Goal: Task Accomplishment & Management: Use online tool/utility

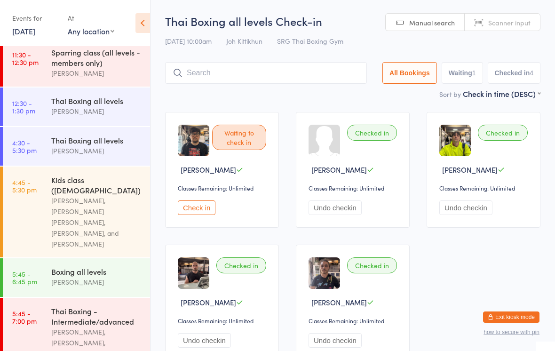
scroll to position [112, 0]
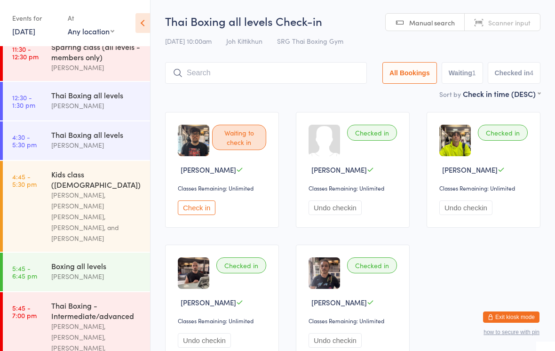
click at [103, 111] on div "[PERSON_NAME]" at bounding box center [96, 105] width 91 height 11
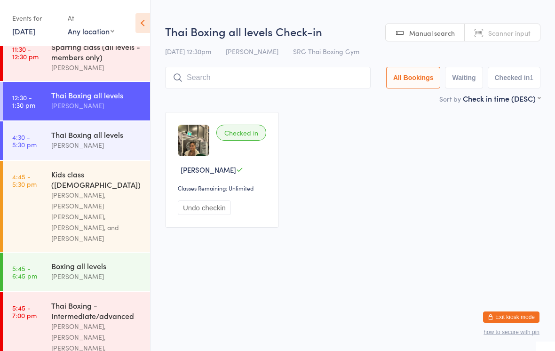
click at [315, 78] on input "search" at bounding box center [268, 78] width 206 height 22
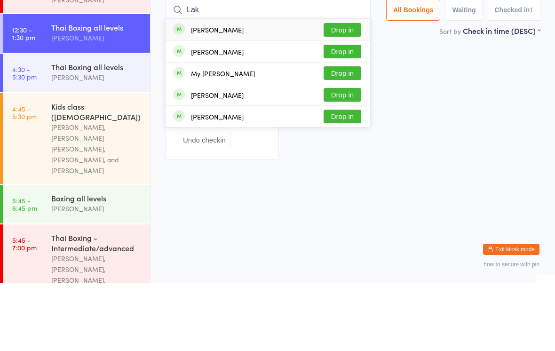
type input "Lak"
click at [348, 91] on button "Drop in" at bounding box center [343, 98] width 38 height 14
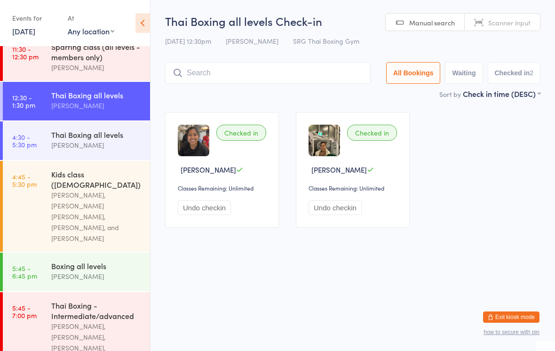
click at [223, 67] on input "search" at bounding box center [268, 73] width 206 height 22
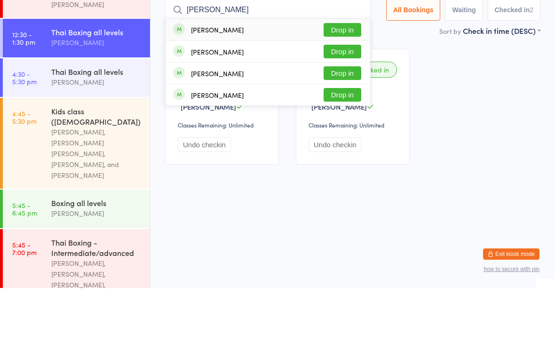
type input "[PERSON_NAME]"
click at [331, 108] on button "Drop in" at bounding box center [343, 115] width 38 height 14
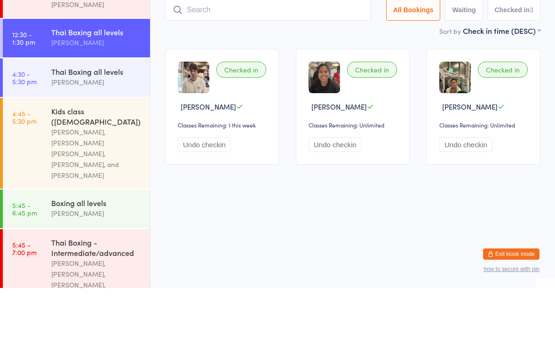
click at [204, 62] on input "search" at bounding box center [268, 73] width 206 height 22
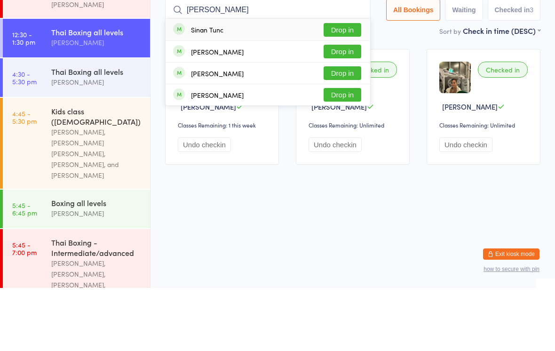
type input "[PERSON_NAME]"
click at [336, 86] on button "Drop in" at bounding box center [343, 93] width 38 height 14
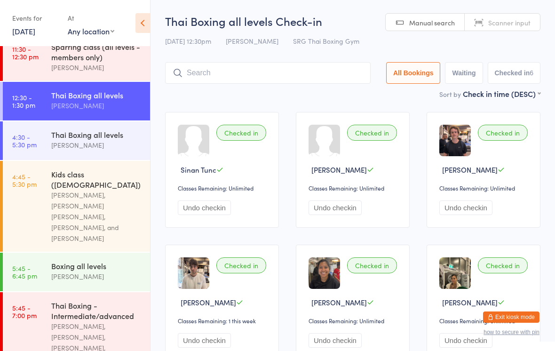
click at [279, 71] on input "search" at bounding box center [268, 73] width 206 height 22
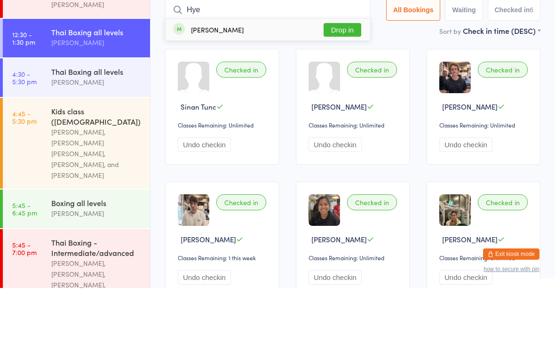
type input "Hye"
click at [275, 82] on div "[PERSON_NAME] Drop in" at bounding box center [268, 93] width 205 height 22
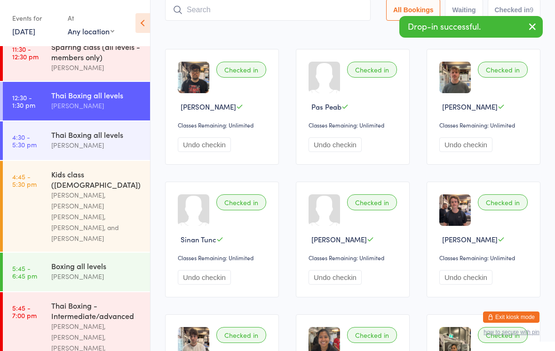
click at [250, 70] on div "Checked in" at bounding box center [242, 70] width 50 height 16
click at [252, 69] on div "Checked in" at bounding box center [242, 70] width 50 height 16
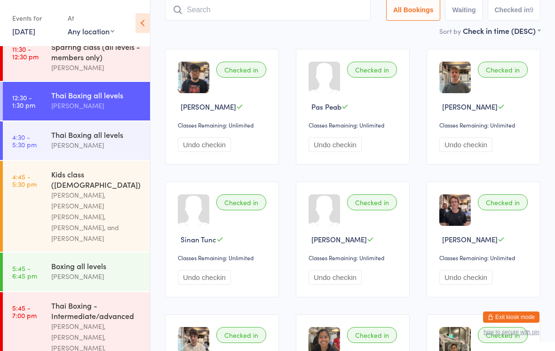
click at [241, 71] on div "Checked in" at bounding box center [242, 70] width 50 height 16
